Goal: Find specific page/section: Find specific page/section

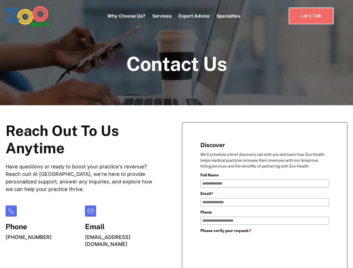
click at [173, 16] on div "Why Choose Us? Services Chronic Care Management Contract Optimization Denial An…" at bounding box center [173, 15] width 133 height 23
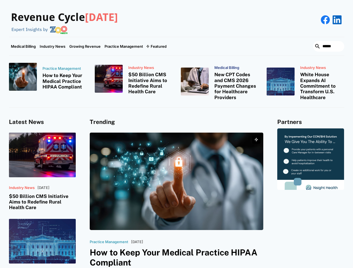
click at [156, 46] on div "Featured" at bounding box center [158, 46] width 16 height 4
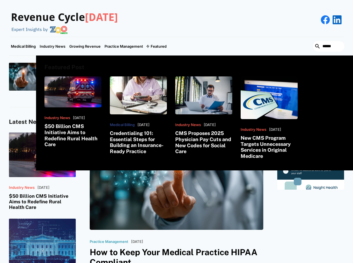
click at [292, 263] on html "Revenue Cycle [DATE] Expert Insights by Medical Billing Industry News Growing R…" at bounding box center [176, 131] width 353 height 263
